Goal: Share content

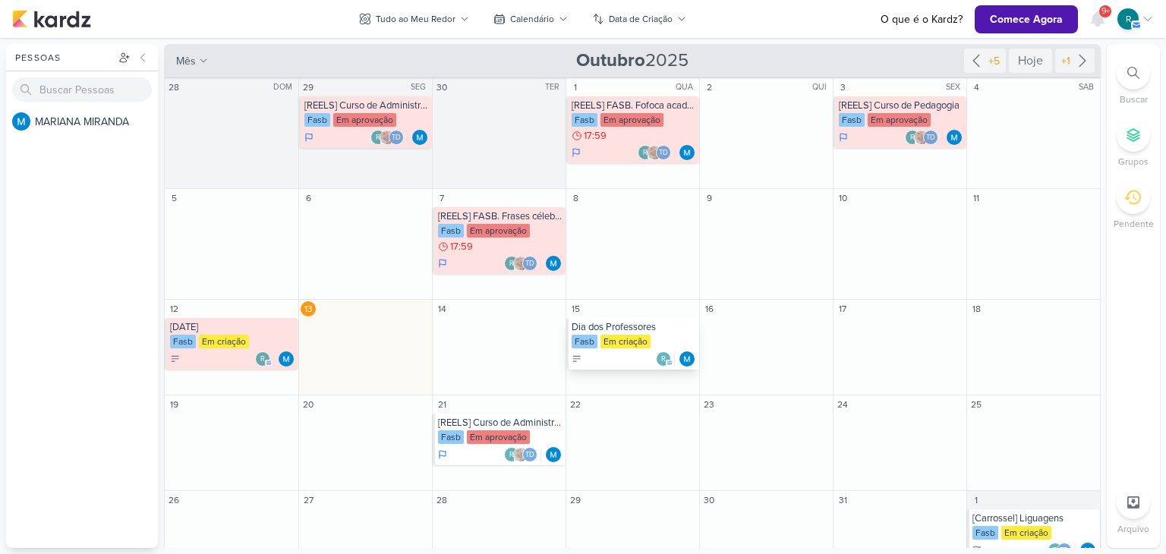
click at [629, 323] on div "Dia dos Professores" at bounding box center [634, 327] width 125 height 12
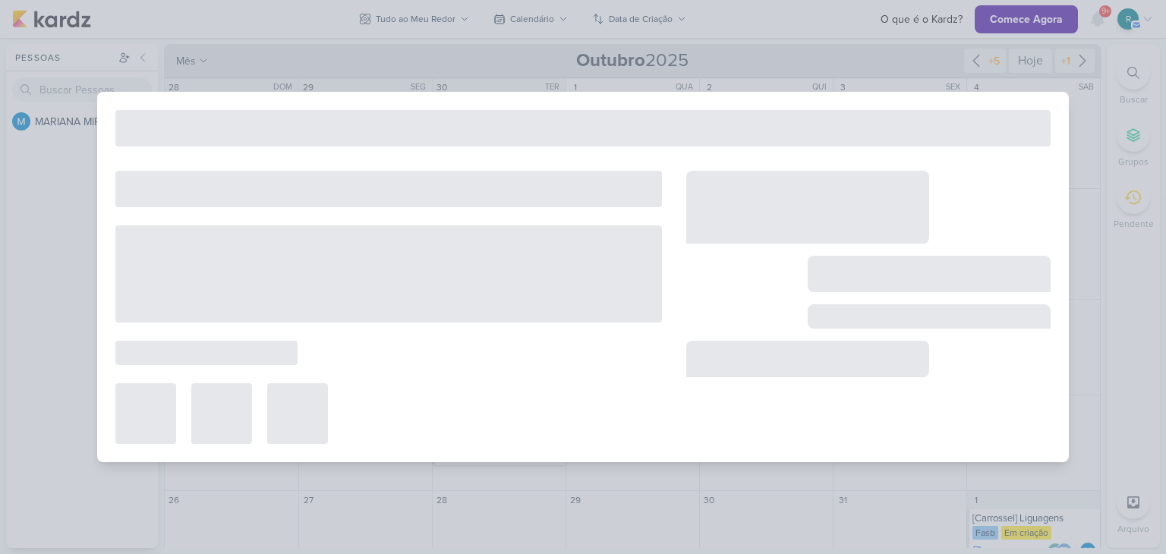
click at [629, 323] on div at bounding box center [388, 307] width 547 height 273
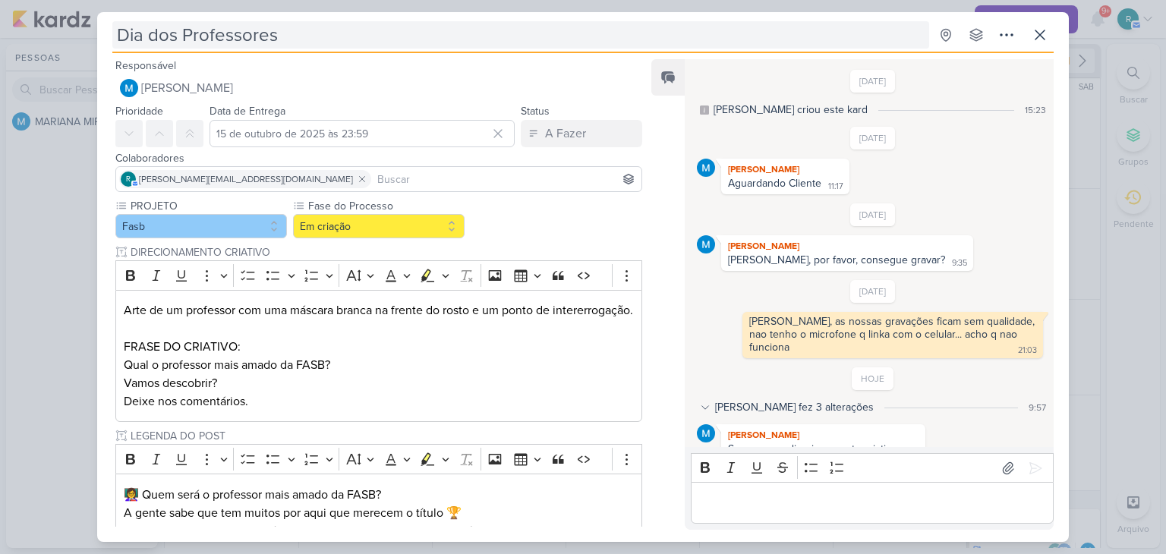
scroll to position [18, 0]
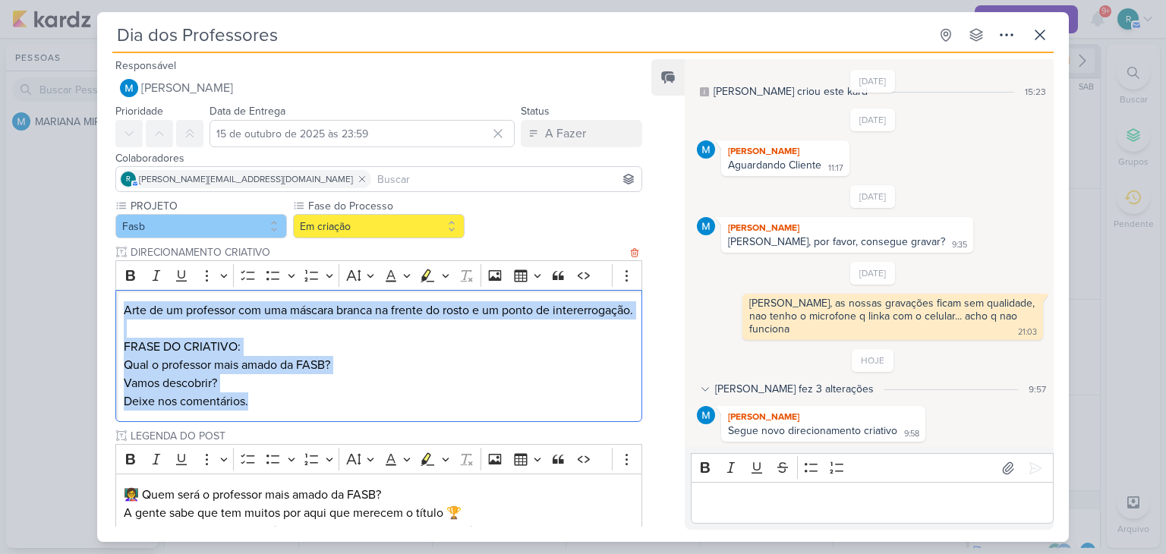
drag, startPoint x: 124, startPoint y: 311, endPoint x: 328, endPoint y: 437, distance: 240.1
click at [328, 423] on div "Arte de um professor com uma máscara branca na frente do rosto e um ponto de in…" at bounding box center [378, 356] width 527 height 133
copy div "Arte de um professor com uma máscara branca na frente do rosto e um ponto de in…"
